Goal: Transaction & Acquisition: Download file/media

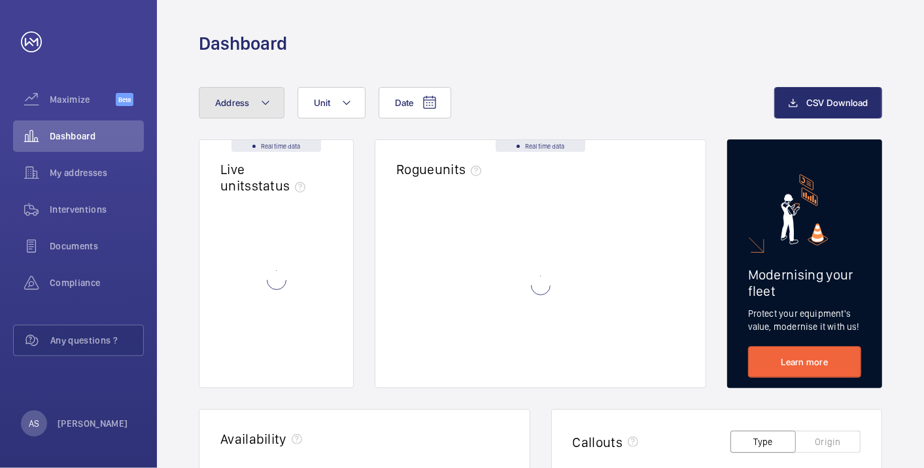
click at [253, 111] on button "Address" at bounding box center [242, 102] width 86 height 31
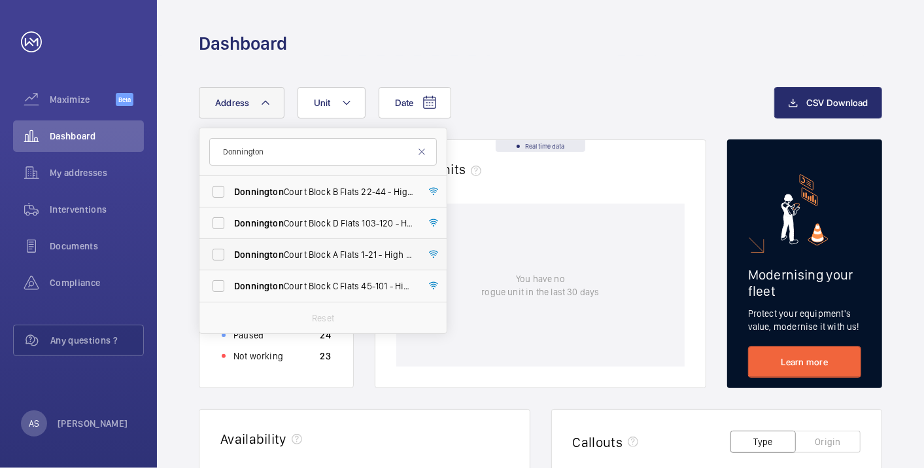
type input "Donnington"
click at [375, 255] on span "[GEOGRAPHIC_DATA] A Flats [STREET_ADDRESS]" at bounding box center [324, 254] width 180 height 13
click at [232, 255] on input "[GEOGRAPHIC_DATA] A Flats [STREET_ADDRESS]" at bounding box center [218, 254] width 26 height 26
checkbox input "true"
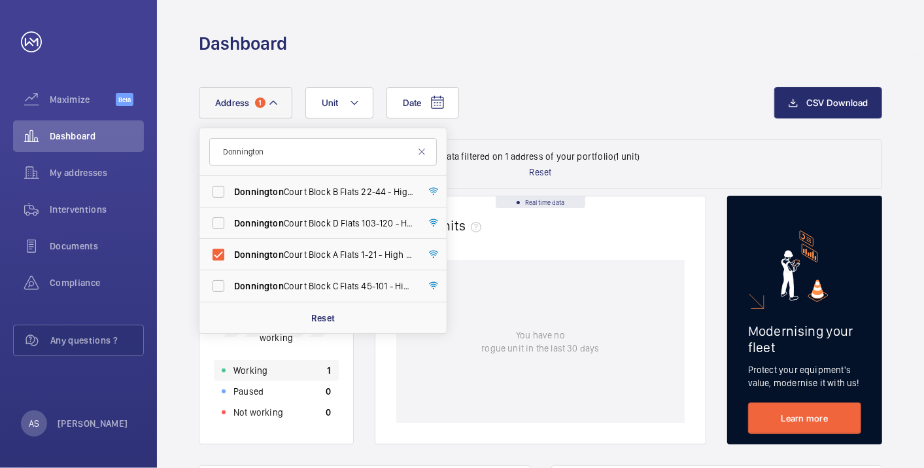
click at [248, 375] on p "Working" at bounding box center [250, 370] width 34 height 13
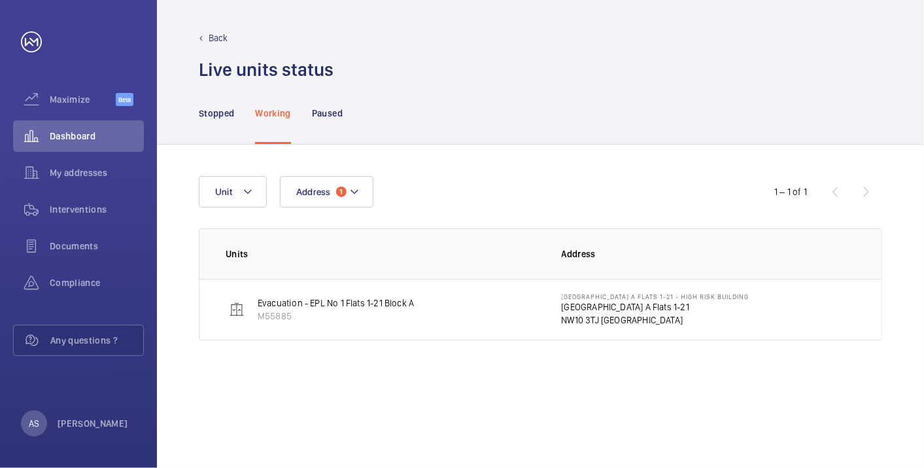
click at [594, 315] on p "NW10 3TJ [GEOGRAPHIC_DATA]" at bounding box center [656, 319] width 188 height 13
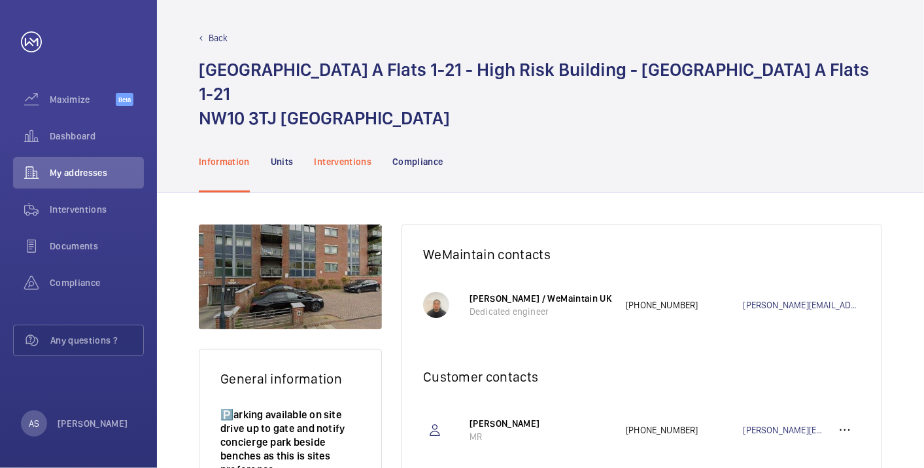
click at [326, 132] on div "Interventions" at bounding box center [344, 161] width 58 height 62
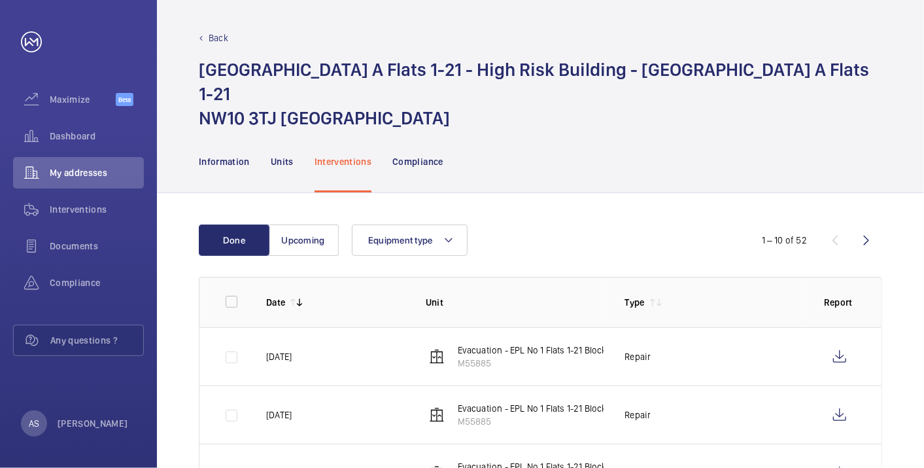
scroll to position [73, 0]
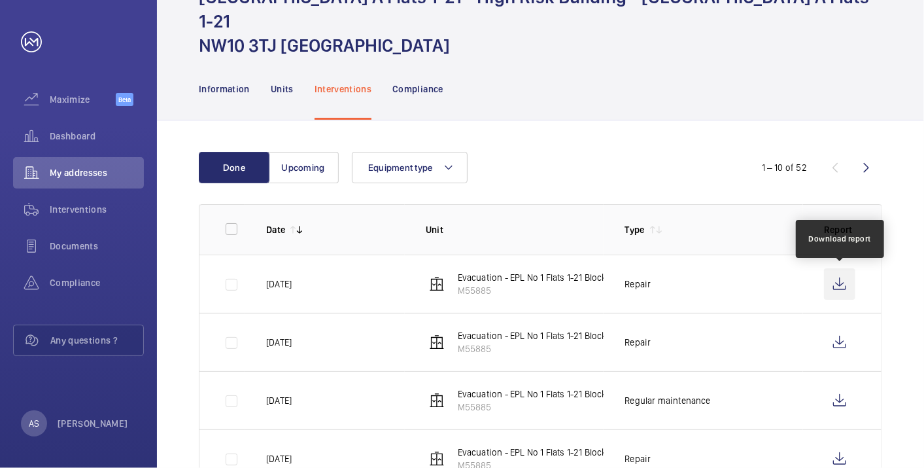
click at [850, 288] on wm-front-icon-button at bounding box center [839, 283] width 31 height 31
